Goal: Transaction & Acquisition: Register for event/course

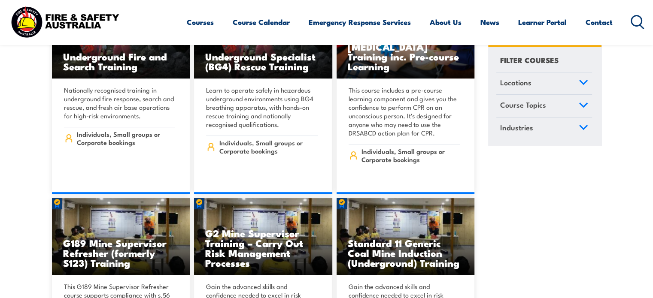
scroll to position [299, 0]
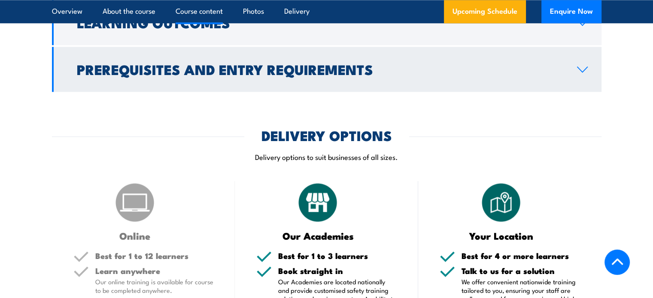
scroll to position [1104, 0]
click at [576, 73] on icon at bounding box center [582, 69] width 12 height 7
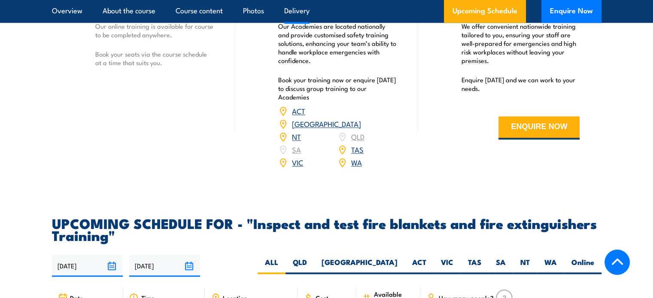
scroll to position [1313, 0]
click at [357, 129] on link "[GEOGRAPHIC_DATA]" at bounding box center [326, 124] width 69 height 10
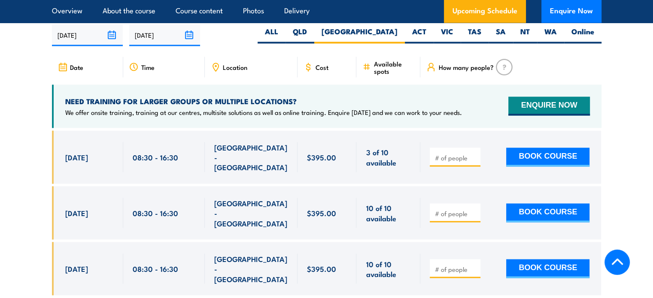
scroll to position [1593, 0]
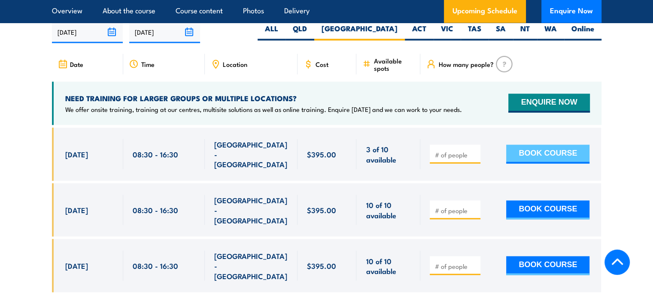
click at [536, 163] on button "BOOK COURSE" at bounding box center [547, 154] width 83 height 19
click at [471, 159] on span at bounding box center [454, 154] width 45 height 10
click at [447, 159] on input "number" at bounding box center [455, 154] width 43 height 9
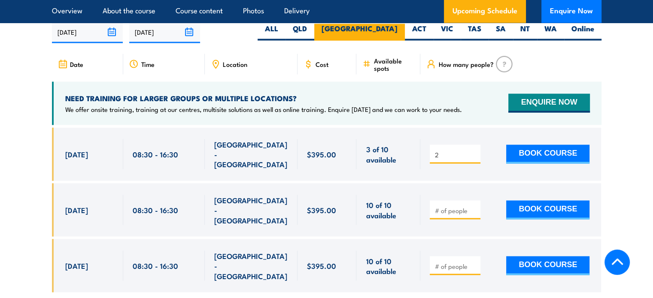
type input "2"
click at [391, 40] on label "[GEOGRAPHIC_DATA]" at bounding box center [359, 32] width 91 height 17
click at [397, 29] on input "[GEOGRAPHIC_DATA]" at bounding box center [400, 27] width 6 height 6
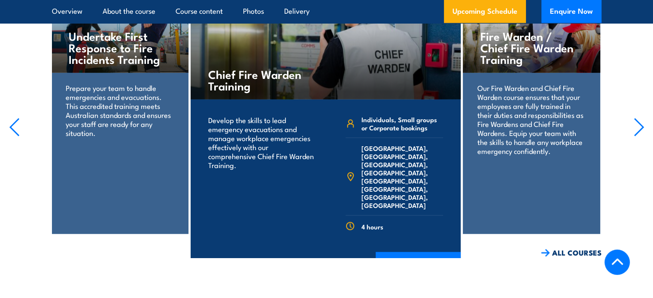
scroll to position [1958, 0]
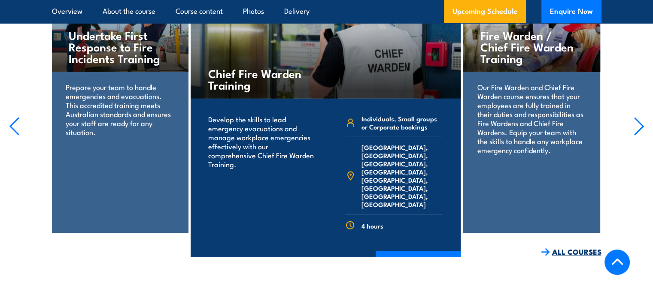
click at [580, 247] on link "ALL COURSES" at bounding box center [571, 252] width 60 height 10
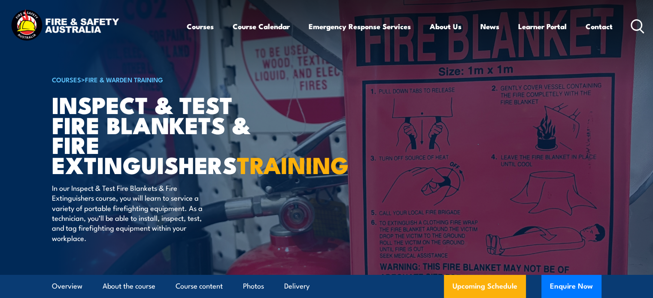
drag, startPoint x: 637, startPoint y: 3, endPoint x: 355, endPoint y: 67, distance: 288.5
click at [355, 67] on article "COURSES > Fire & Warden Training Inspect & Test Fire Blankets & Fire Extinguish…" at bounding box center [326, 137] width 549 height 275
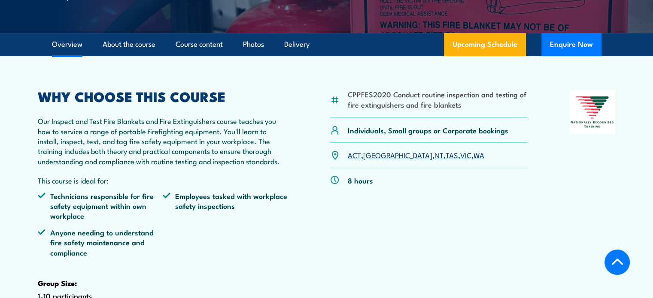
scroll to position [243, 0]
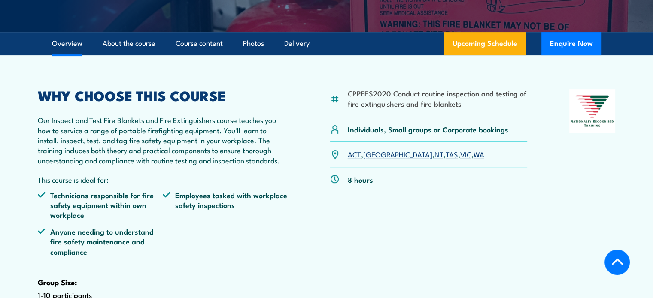
click at [374, 159] on link "[GEOGRAPHIC_DATA]" at bounding box center [397, 154] width 69 height 10
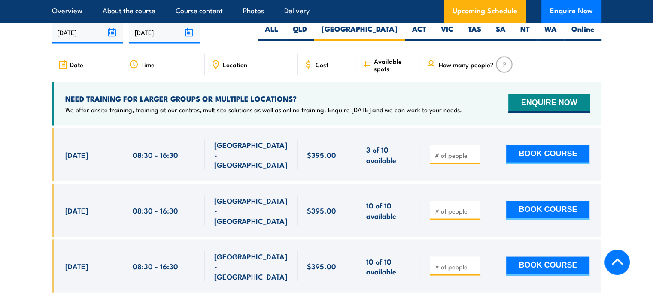
scroll to position [1593, 0]
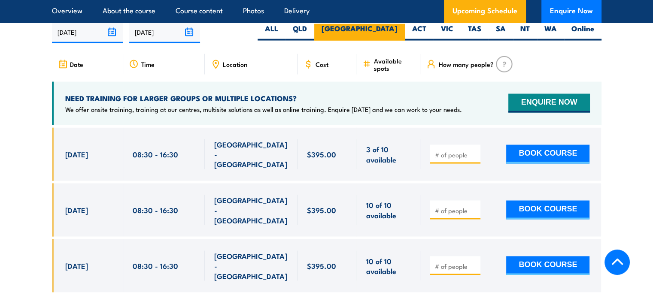
click at [394, 40] on label "[GEOGRAPHIC_DATA]" at bounding box center [359, 32] width 91 height 17
click at [397, 29] on input "[GEOGRAPHIC_DATA]" at bounding box center [400, 27] width 6 height 6
click at [460, 159] on input "number" at bounding box center [455, 154] width 43 height 9
click at [472, 159] on input "1" at bounding box center [455, 154] width 43 height 9
type input "2"
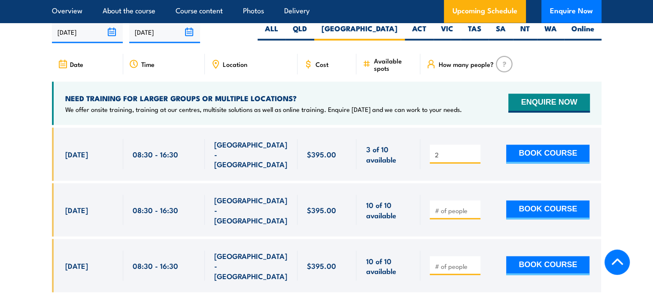
click at [475, 159] on input "2" at bounding box center [455, 154] width 43 height 9
click at [527, 162] on button "BOOK COURSE" at bounding box center [547, 154] width 83 height 19
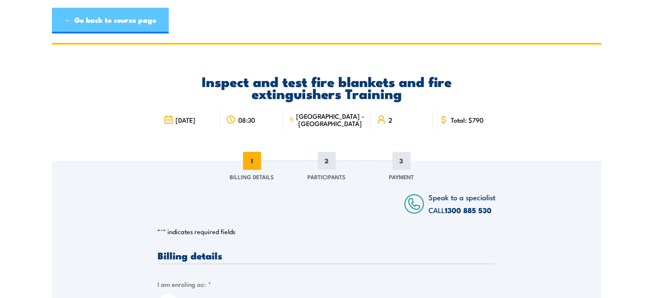
click at [66, 22] on link "← Go back to course page" at bounding box center [110, 21] width 117 height 26
